Goal: Task Accomplishment & Management: Manage account settings

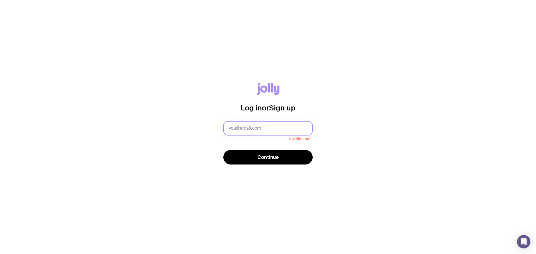
type input "[PERSON_NAME][EMAIL_ADDRESS][PERSON_NAME][DOMAIN_NAME]"
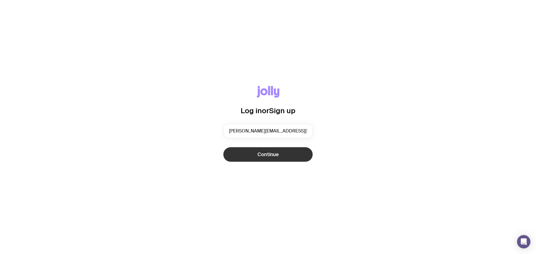
click at [266, 153] on span "Continue" at bounding box center [267, 154] width 21 height 7
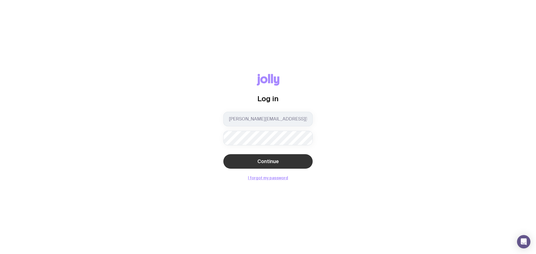
click at [267, 162] on span "Continue" at bounding box center [267, 161] width 21 height 7
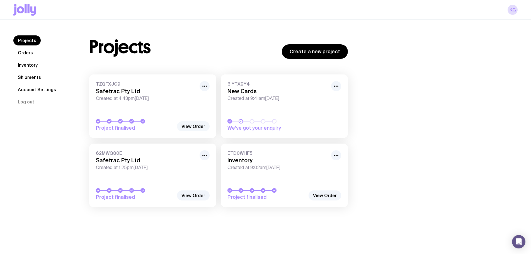
click at [191, 127] on link "View Order" at bounding box center [193, 126] width 33 height 10
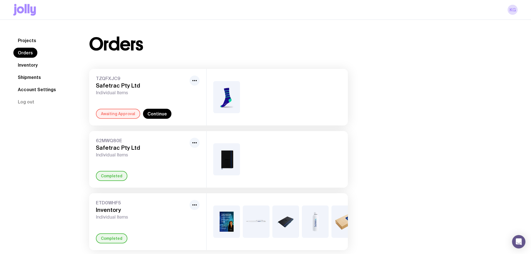
click at [115, 113] on div "Awaiting Approval" at bounding box center [118, 114] width 44 height 10
click at [196, 80] on icon "button" at bounding box center [194, 80] width 7 height 7
click at [98, 90] on span "Individual Items" at bounding box center [141, 93] width 91 height 6
click at [230, 101] on img at bounding box center [226, 97] width 27 height 32
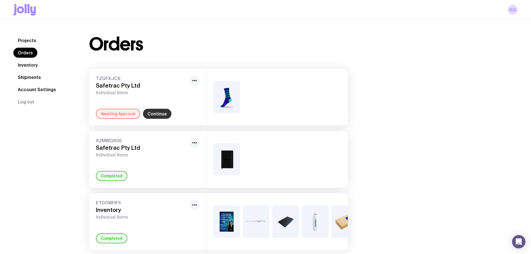
click at [162, 114] on link "Continue" at bounding box center [157, 114] width 28 height 10
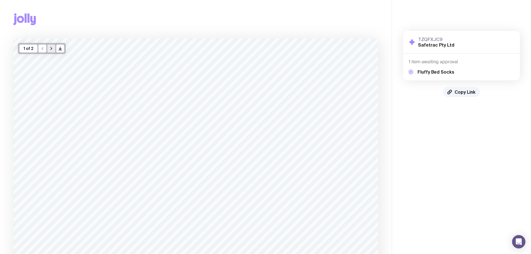
click at [52, 50] on icon "button" at bounding box center [51, 48] width 4 height 4
click at [39, 48] on button "button" at bounding box center [42, 49] width 8 height 8
click at [50, 50] on icon "button" at bounding box center [51, 48] width 4 height 4
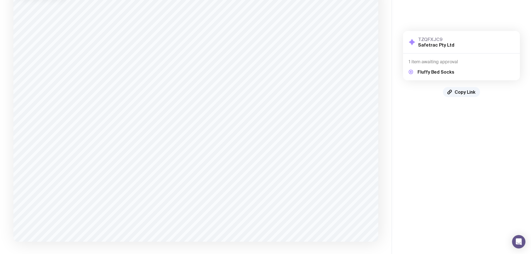
scroll to position [81, 0]
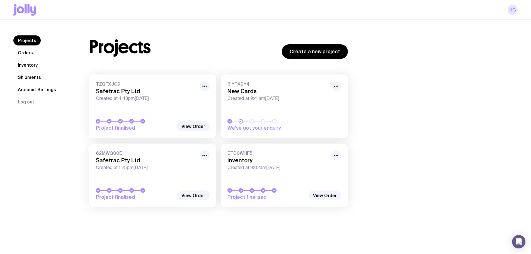
click at [513, 8] on link "KG" at bounding box center [513, 10] width 10 height 10
click at [513, 11] on link "KG" at bounding box center [513, 10] width 10 height 10
click at [513, 10] on link "KG" at bounding box center [513, 10] width 10 height 10
click at [31, 88] on link "Account Settings" at bounding box center [36, 90] width 47 height 10
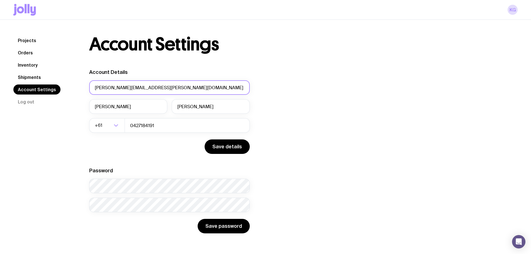
drag, startPoint x: 160, startPoint y: 85, endPoint x: 85, endPoint y: 85, distance: 75.0
click at [85, 85] on div "Account Settings Account Details [PERSON_NAME][EMAIL_ADDRESS][PERSON_NAME][DOMA…" at bounding box center [219, 134] width 286 height 198
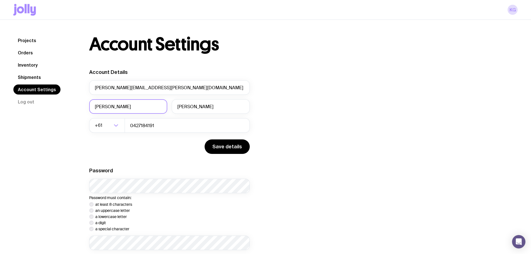
click at [118, 107] on input "[PERSON_NAME]" at bounding box center [128, 106] width 78 height 15
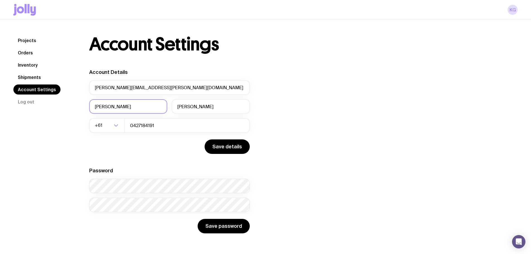
drag, startPoint x: 119, startPoint y: 107, endPoint x: 90, endPoint y: 108, distance: 28.5
click at [90, 108] on input "[PERSON_NAME]" at bounding box center [128, 106] width 78 height 15
drag, startPoint x: 165, startPoint y: 88, endPoint x: 92, endPoint y: 88, distance: 73.4
click at [92, 88] on input "[PERSON_NAME][EMAIL_ADDRESS][PERSON_NAME][DOMAIN_NAME]" at bounding box center [169, 87] width 161 height 15
drag, startPoint x: 167, startPoint y: 89, endPoint x: 91, endPoint y: 88, distance: 76.5
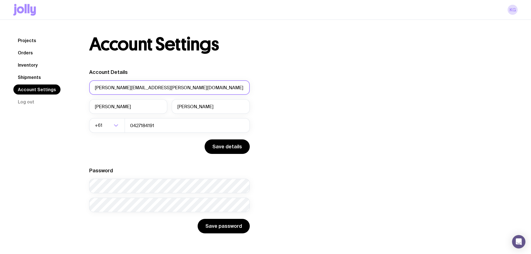
click at [91, 88] on input "[PERSON_NAME][EMAIL_ADDRESS][PERSON_NAME][DOMAIN_NAME]" at bounding box center [169, 87] width 161 height 15
paste input "marketing.accounts"
type input "[EMAIL_ADDRESS][DOMAIN_NAME]"
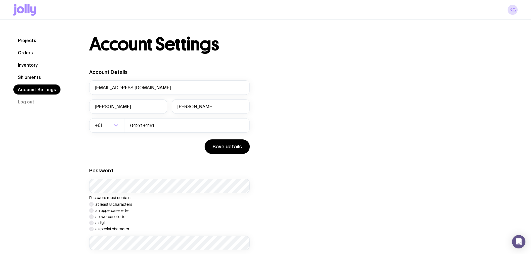
click at [148, 166] on div "Account Details [EMAIL_ADDRESS][DOMAIN_NAME] [PERSON_NAME] +61 Loading... 04271…" at bounding box center [169, 170] width 161 height 203
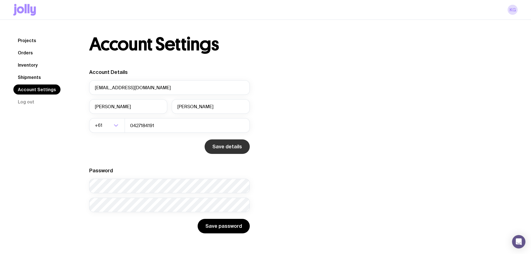
click at [218, 149] on button "Save details" at bounding box center [227, 146] width 45 height 15
click at [508, 10] on div "KG" at bounding box center [265, 10] width 505 height 20
click at [514, 10] on link "KG" at bounding box center [513, 10] width 10 height 10
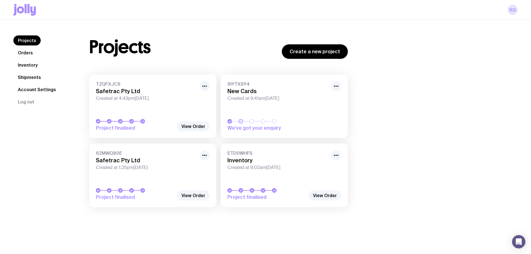
click at [513, 11] on link "KG" at bounding box center [513, 10] width 10 height 10
click at [28, 102] on button "Log out" at bounding box center [25, 102] width 25 height 10
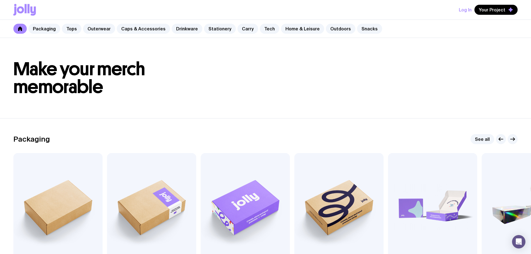
click at [463, 10] on button "Log In" at bounding box center [465, 10] width 13 height 10
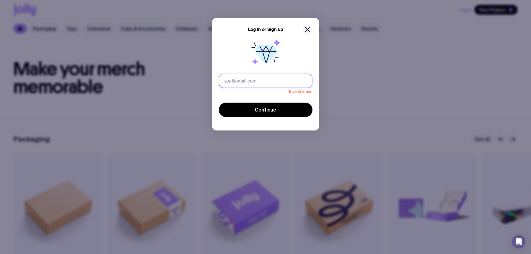
type input "[PERSON_NAME][EMAIL_ADDRESS][PERSON_NAME][DOMAIN_NAME]"
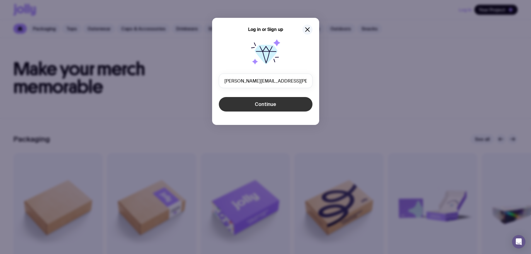
click at [276, 107] on button "Continue" at bounding box center [266, 104] width 94 height 15
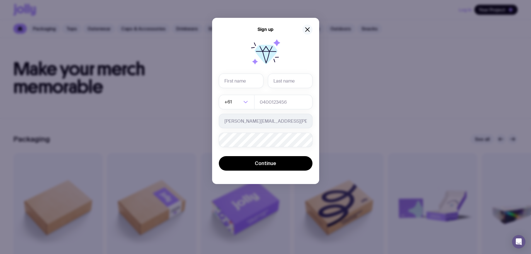
click at [310, 29] on icon "button" at bounding box center [307, 29] width 7 height 7
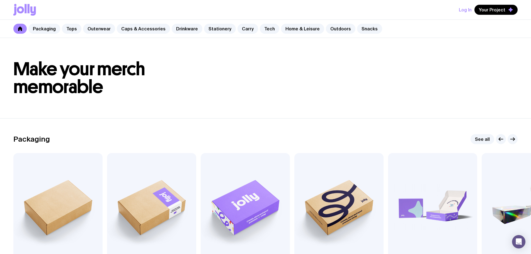
click at [467, 9] on button "Log In" at bounding box center [465, 10] width 13 height 10
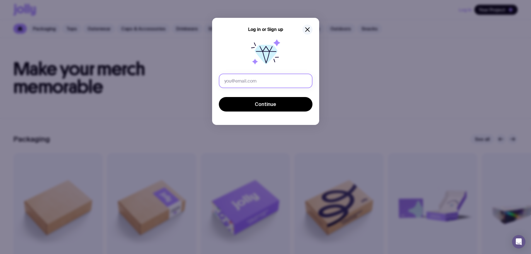
click at [286, 81] on input "text" at bounding box center [266, 81] width 94 height 15
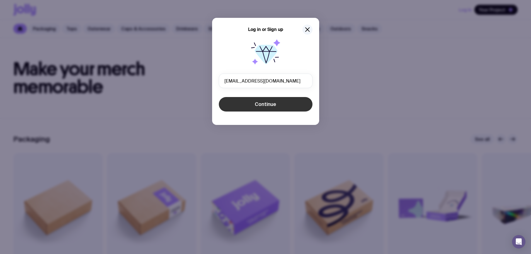
type input "[EMAIL_ADDRESS][DOMAIN_NAME]"
click at [273, 105] on span "Continue" at bounding box center [265, 104] width 21 height 7
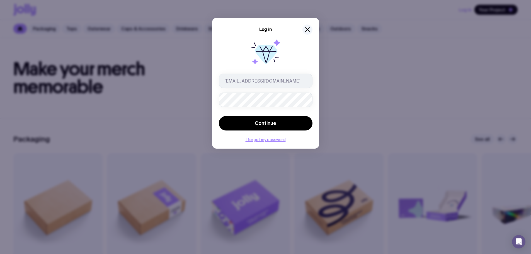
click at [305, 61] on div at bounding box center [266, 54] width 94 height 36
click at [266, 124] on span "Continue" at bounding box center [265, 123] width 21 height 7
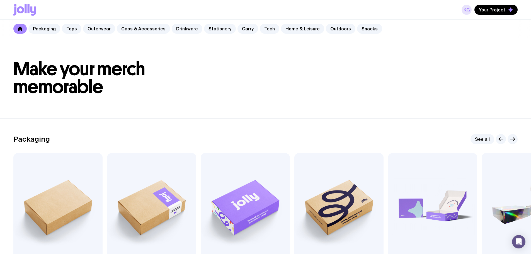
click at [468, 10] on link "KG" at bounding box center [467, 10] width 10 height 10
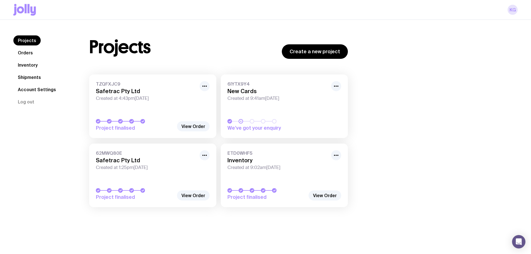
click at [511, 9] on link "KG" at bounding box center [513, 10] width 10 height 10
click at [511, 12] on link "KG" at bounding box center [513, 10] width 10 height 10
click at [513, 11] on link "KG" at bounding box center [513, 10] width 10 height 10
click at [29, 101] on button "Log out" at bounding box center [25, 102] width 25 height 10
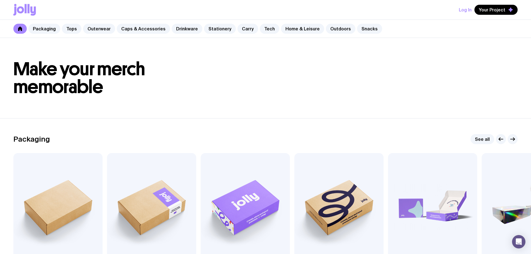
click at [466, 9] on button "Log In" at bounding box center [465, 10] width 13 height 10
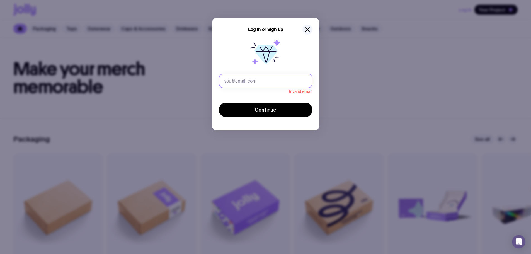
type input "[EMAIL_ADDRESS][DOMAIN_NAME]"
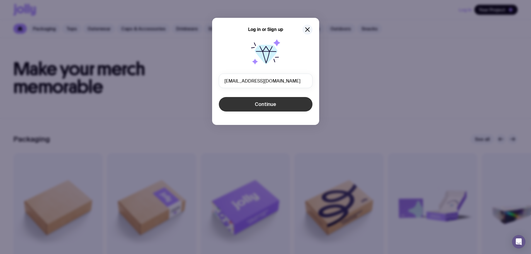
click at [264, 103] on span "Continue" at bounding box center [265, 104] width 21 height 7
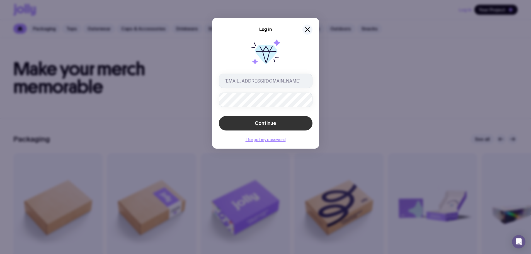
click at [267, 126] on span "Continue" at bounding box center [265, 123] width 21 height 7
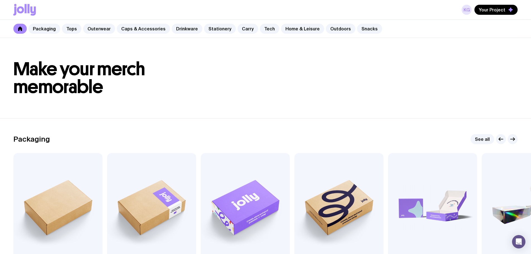
click at [468, 11] on link "KG" at bounding box center [467, 10] width 10 height 10
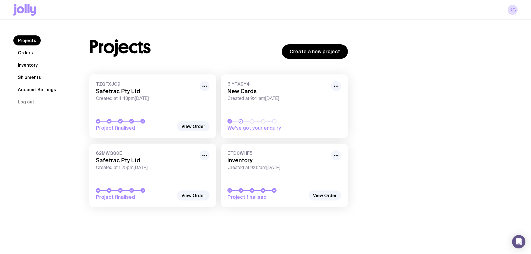
click at [35, 88] on link "Account Settings" at bounding box center [36, 90] width 47 height 10
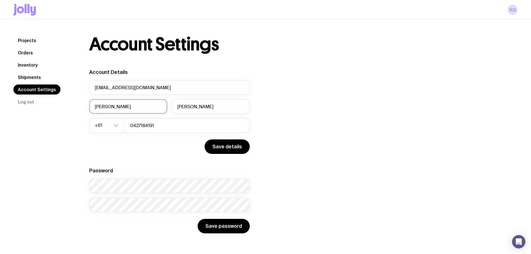
drag, startPoint x: 122, startPoint y: 109, endPoint x: 33, endPoint y: 108, distance: 89.5
click at [33, 108] on div "Projects Orders Inventory Shipments Account Settings Log out Projects Orders In…" at bounding box center [265, 134] width 505 height 198
type input "[PERSON_NAME]"
type input "Heleta"
drag, startPoint x: 178, startPoint y: 122, endPoint x: 104, endPoint y: 125, distance: 74.5
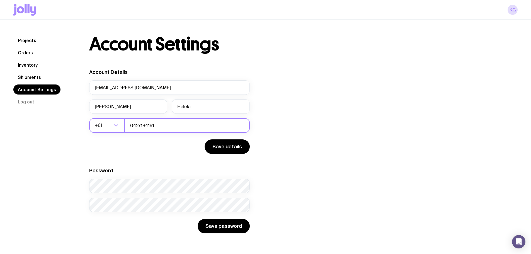
click at [104, 125] on div "+61 Loading... 0427184191" at bounding box center [169, 125] width 161 height 15
type input "0424305919"
click at [240, 148] on button "Save details" at bounding box center [227, 146] width 45 height 15
click at [514, 9] on link "KG" at bounding box center [513, 10] width 10 height 10
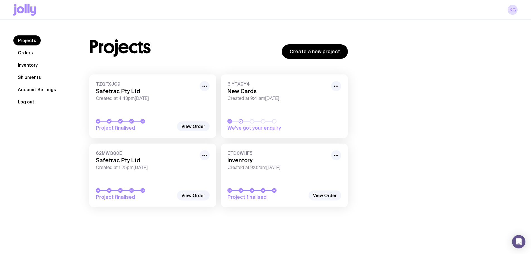
click at [27, 106] on button "Log out" at bounding box center [25, 102] width 25 height 10
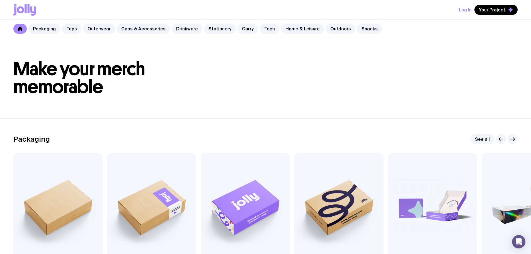
click at [469, 11] on button "Log In" at bounding box center [465, 10] width 13 height 10
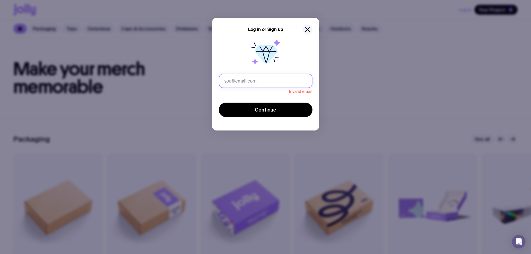
type input "[EMAIL_ADDRESS][DOMAIN_NAME]"
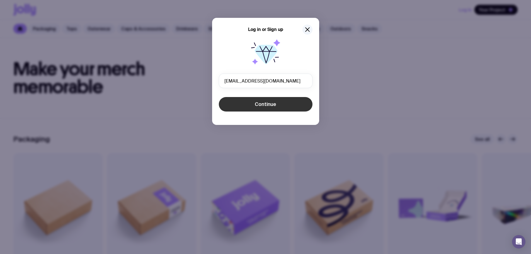
click at [283, 106] on button "Continue" at bounding box center [266, 104] width 94 height 15
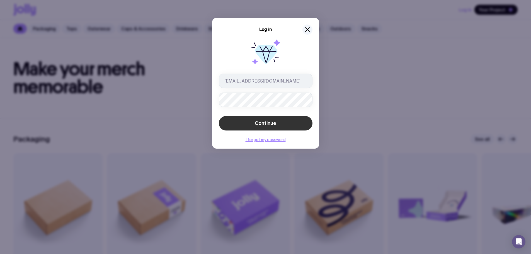
click at [271, 125] on span "Continue" at bounding box center [265, 123] width 21 height 7
